Goal: Find specific page/section: Find specific page/section

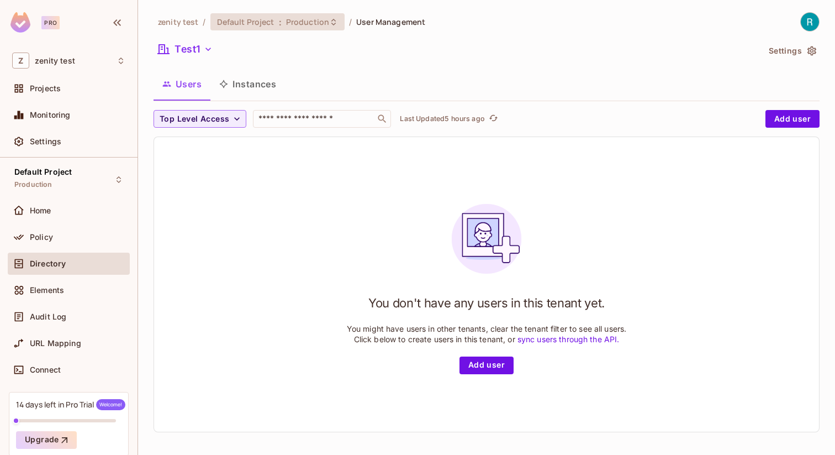
click at [292, 22] on span "Production" at bounding box center [307, 22] width 43 height 10
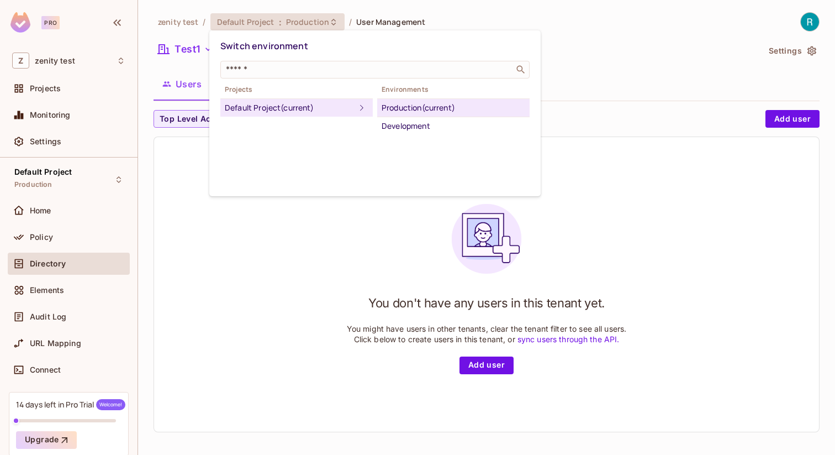
click at [356, 97] on div "Projects Default Project (current)" at bounding box center [296, 100] width 152 height 31
click at [356, 102] on icon at bounding box center [361, 107] width 13 height 13
click at [578, 56] on div at bounding box center [417, 227] width 835 height 455
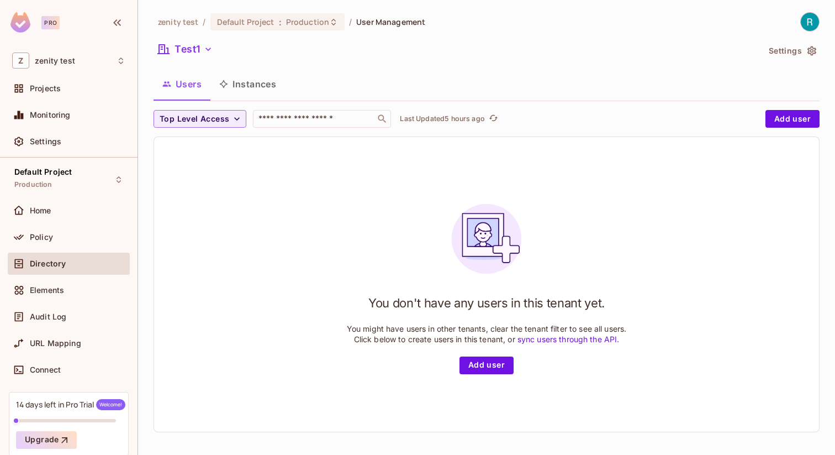
click at [264, 82] on button "Instances" at bounding box center [247, 84] width 75 height 28
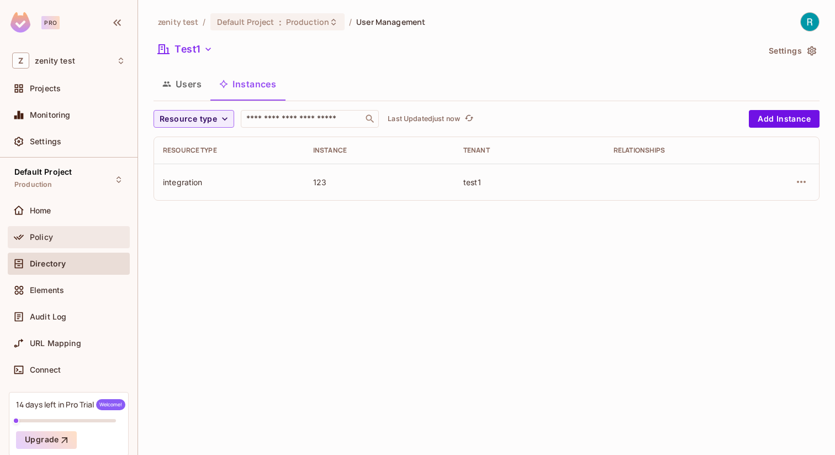
click at [76, 241] on div "Policy" at bounding box center [68, 236] width 113 height 13
